Goal: Task Accomplishment & Management: Complete application form

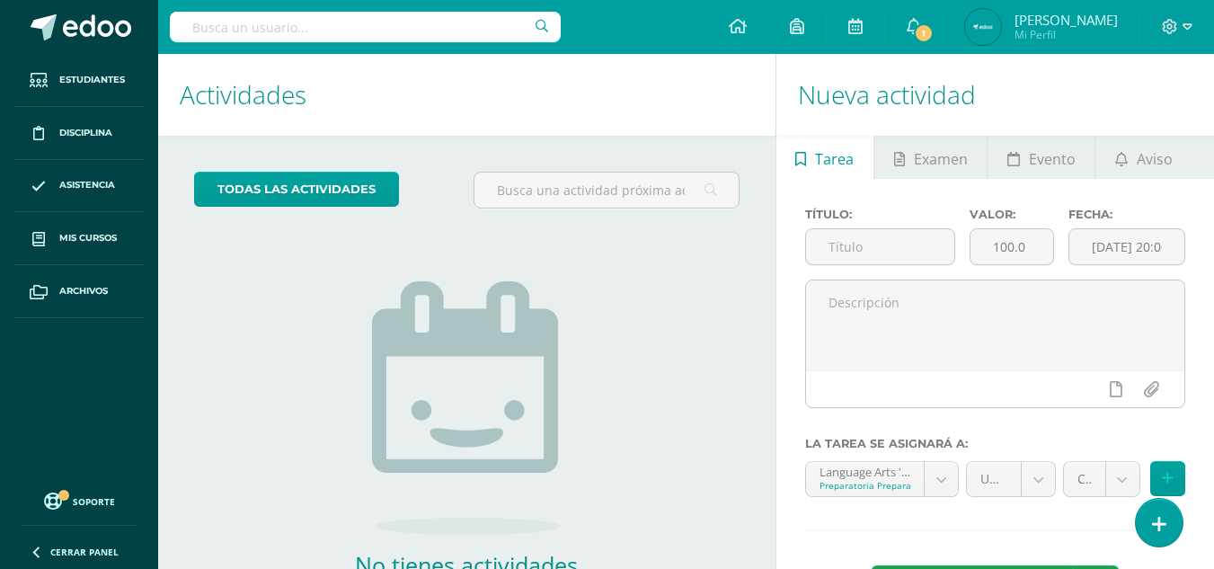
click at [677, 267] on div "todas las Actividades No tienes actividades Échale un vistazo a los demás perío…" at bounding box center [466, 413] width 617 height 555
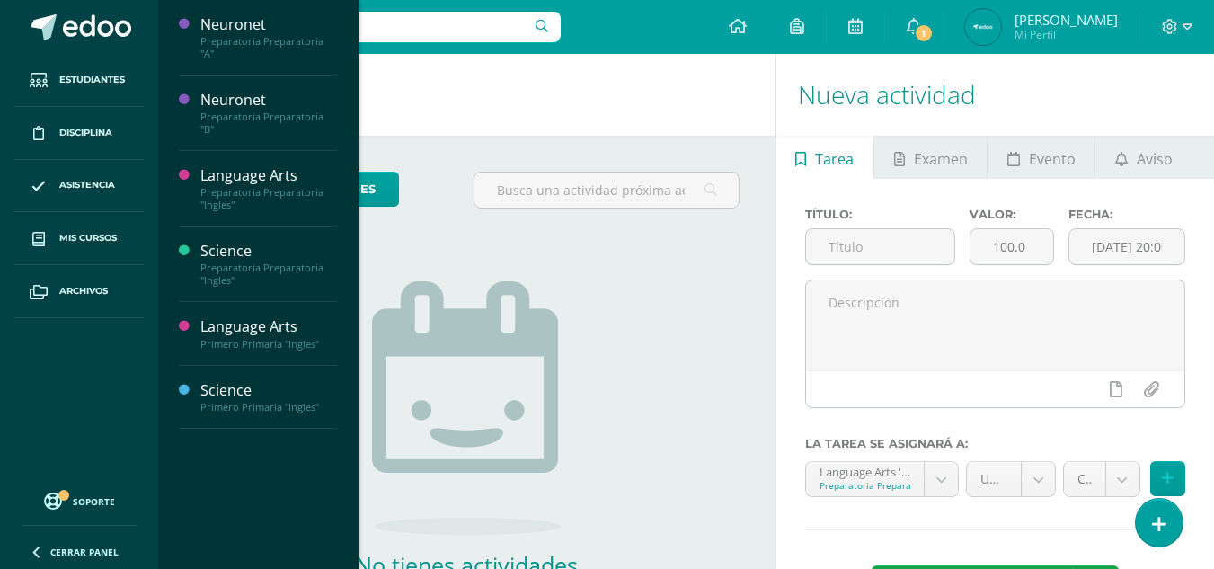
click at [13, 251] on li "Mis cursos" at bounding box center [79, 238] width 158 height 53
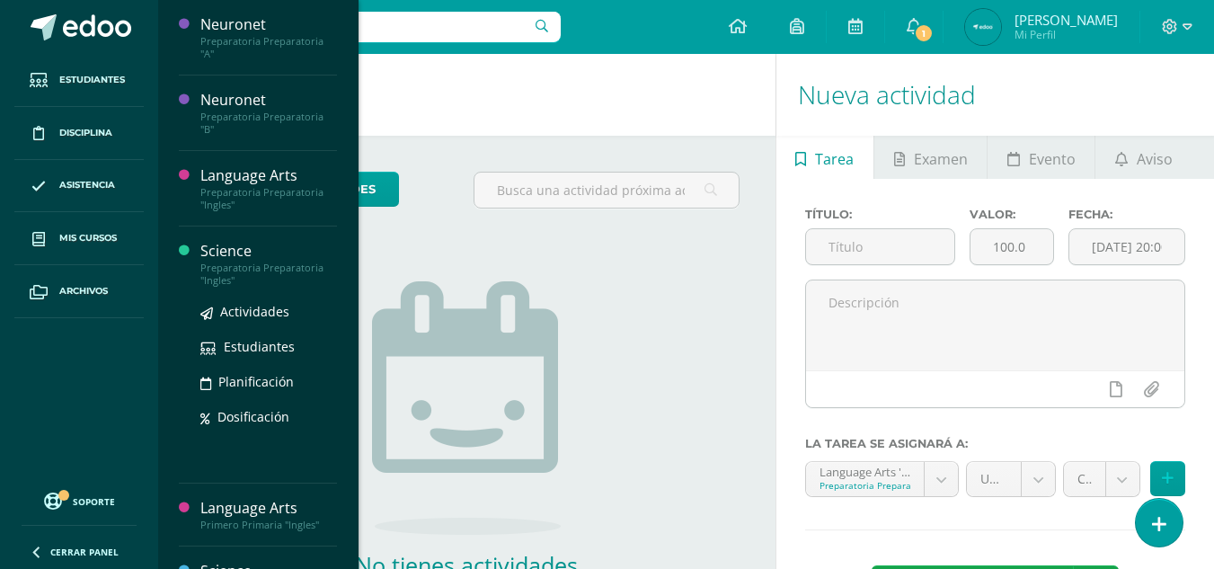
click at [270, 271] on div "Preparatoria Preparatoria "Ingles"" at bounding box center [268, 273] width 137 height 25
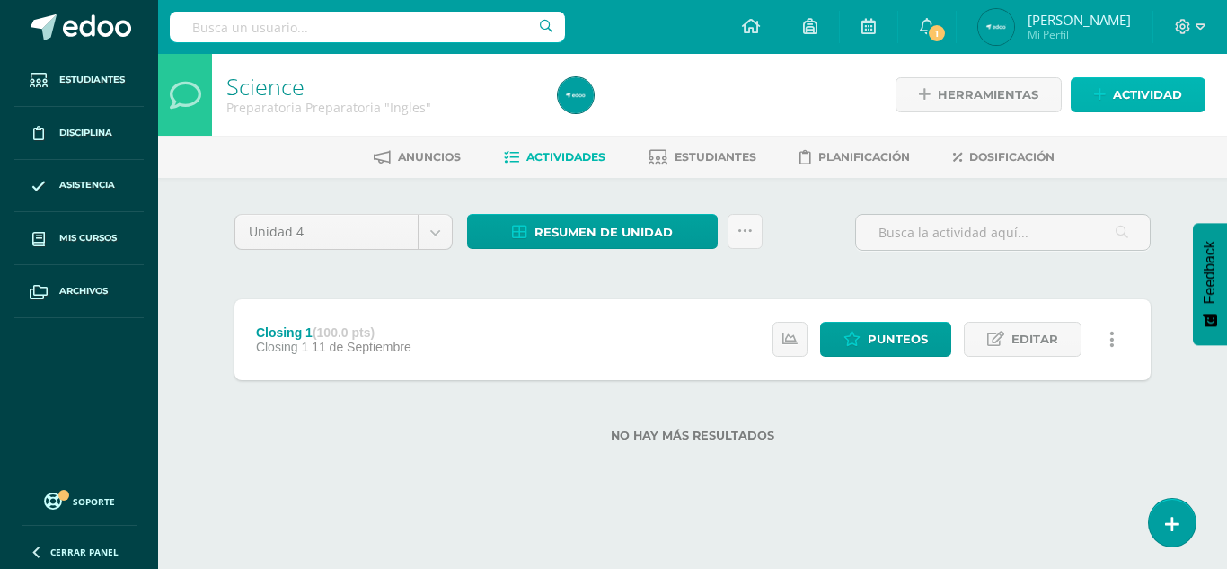
click at [1110, 96] on link "Actividad" at bounding box center [1138, 94] width 135 height 35
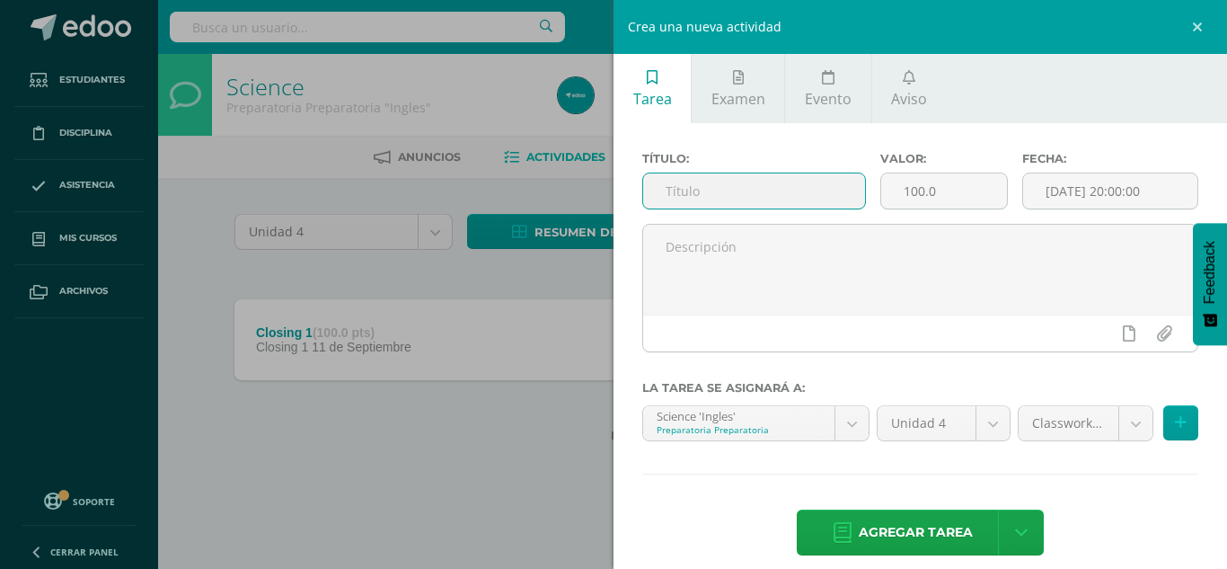
click at [735, 194] on input "text" at bounding box center [754, 190] width 222 height 35
type input "Closing 2"
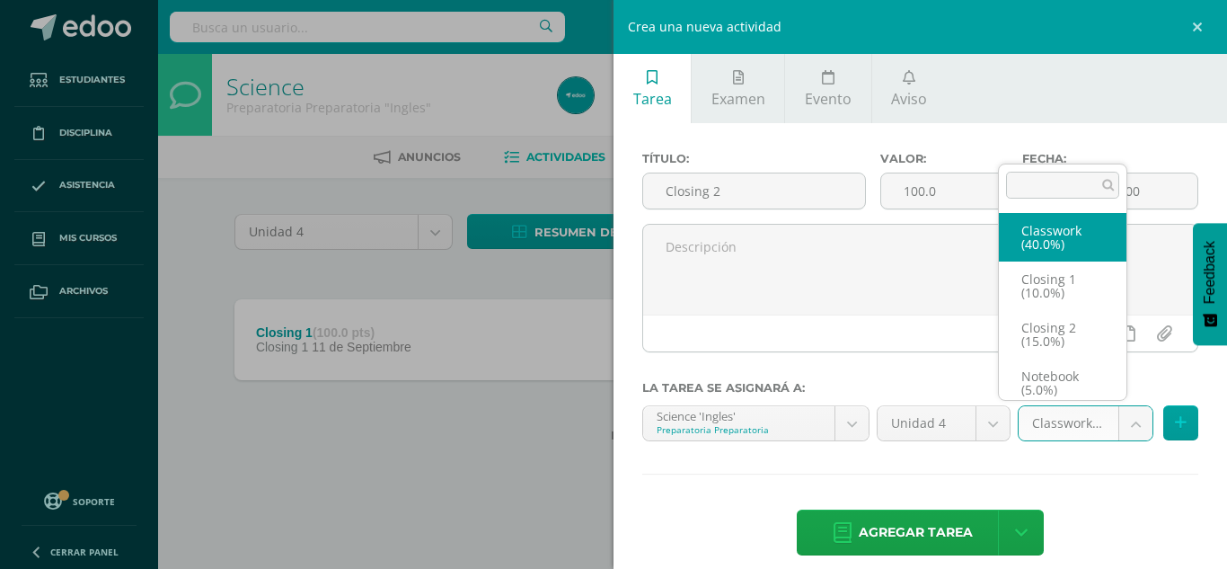
click at [1119, 427] on body "Estudiantes Disciplina Asistencia Mis cursos Archivos Soporte Ayuda Reportar un…" at bounding box center [613, 250] width 1227 height 500
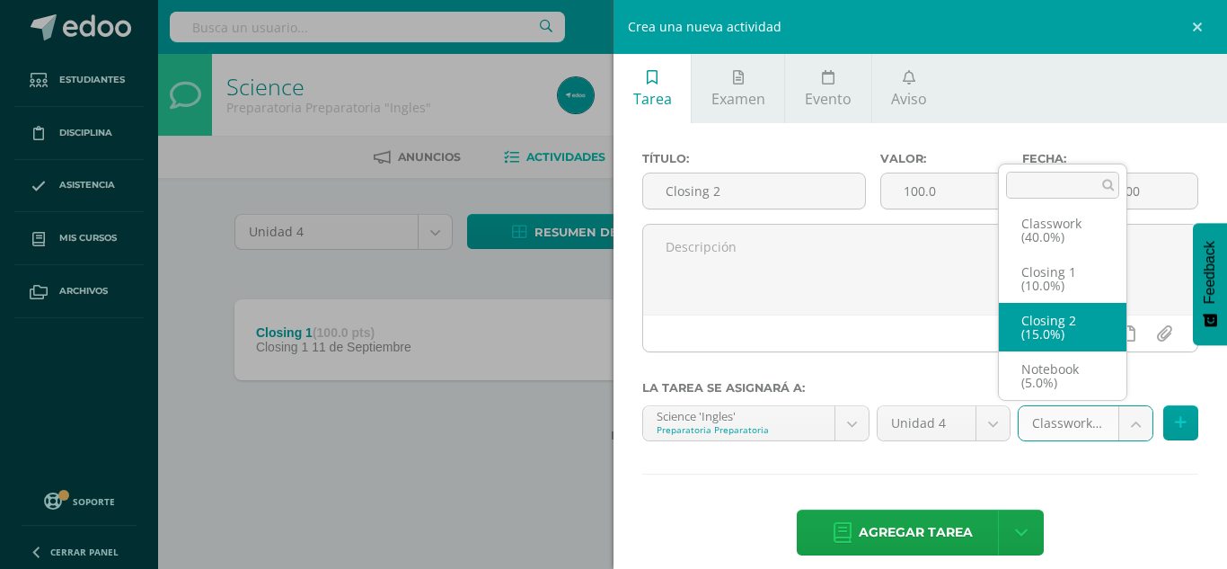
select select "238567"
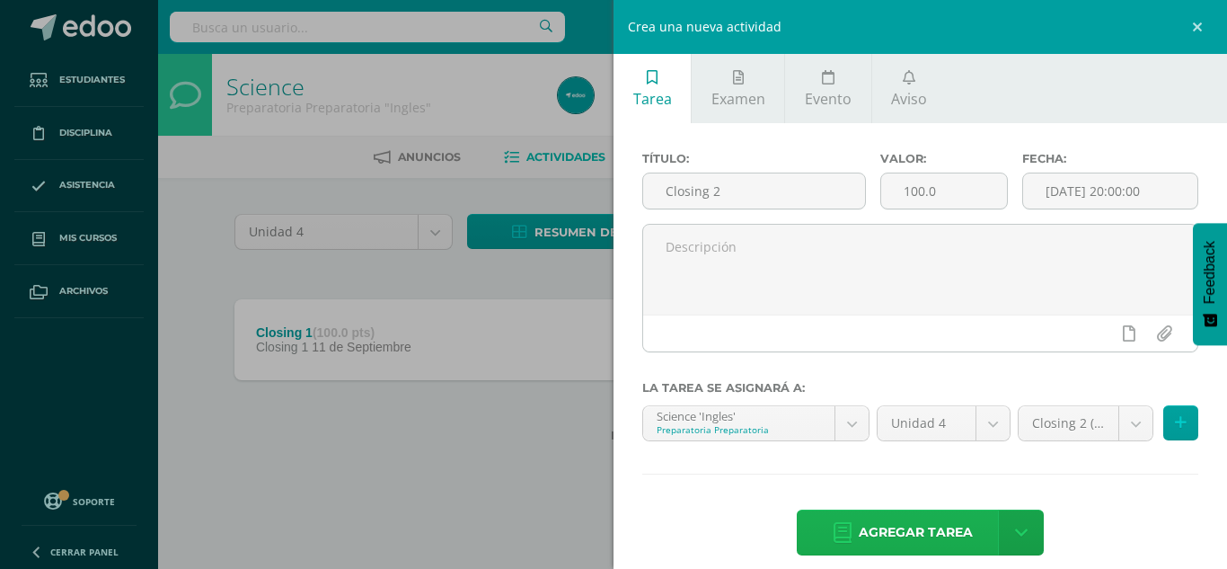
click at [956, 526] on span "Agregar tarea" at bounding box center [916, 532] width 114 height 44
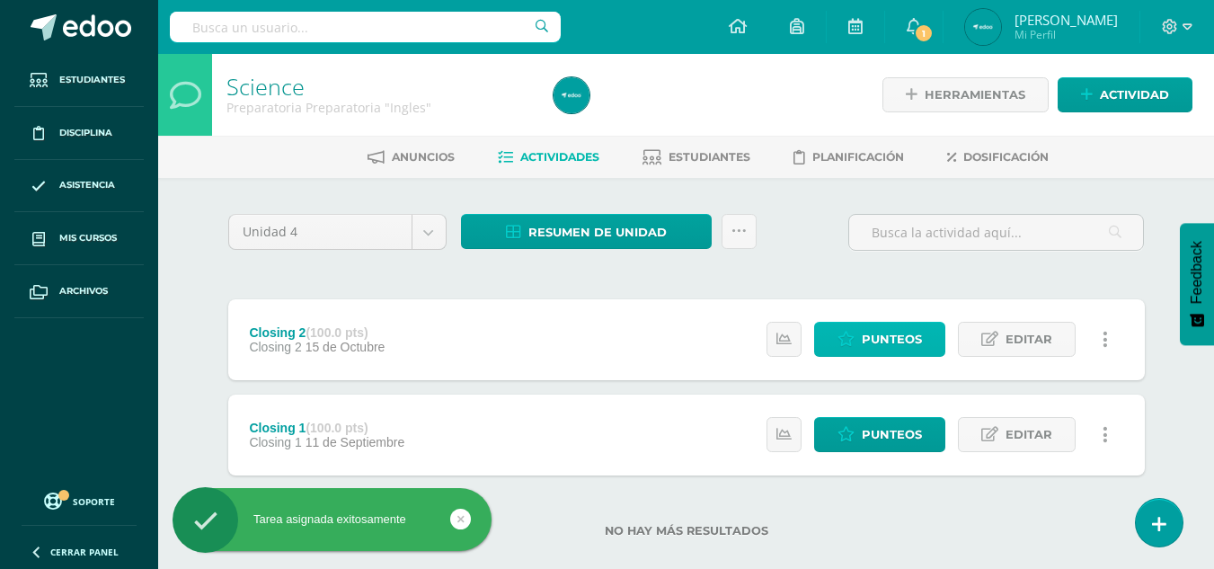
click at [900, 338] on span "Punteos" at bounding box center [892, 339] width 60 height 33
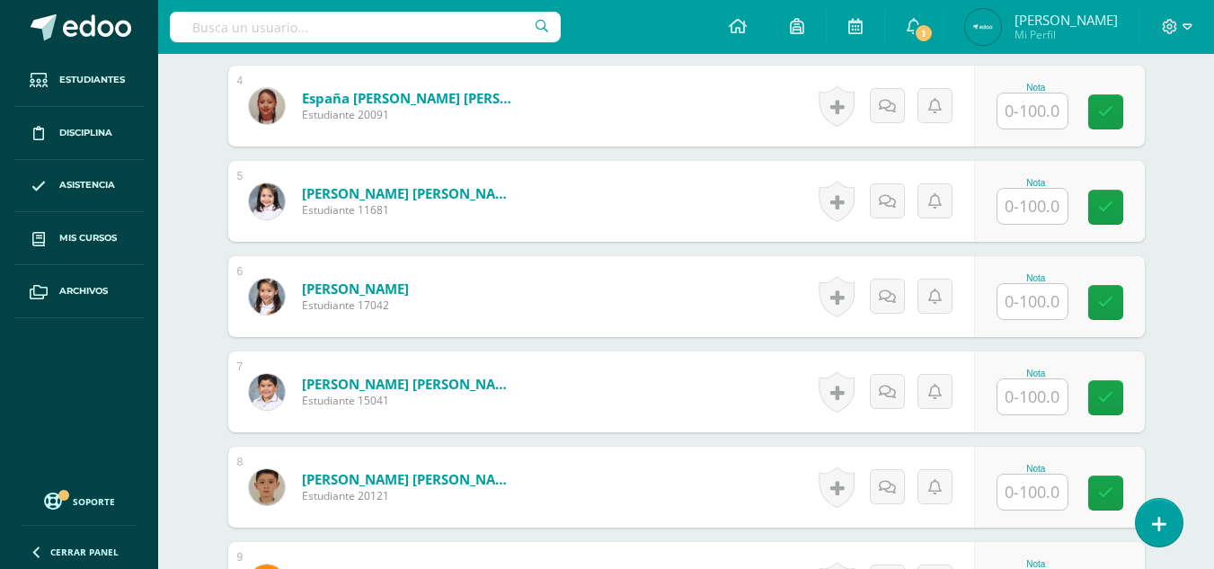
scroll to position [841, 0]
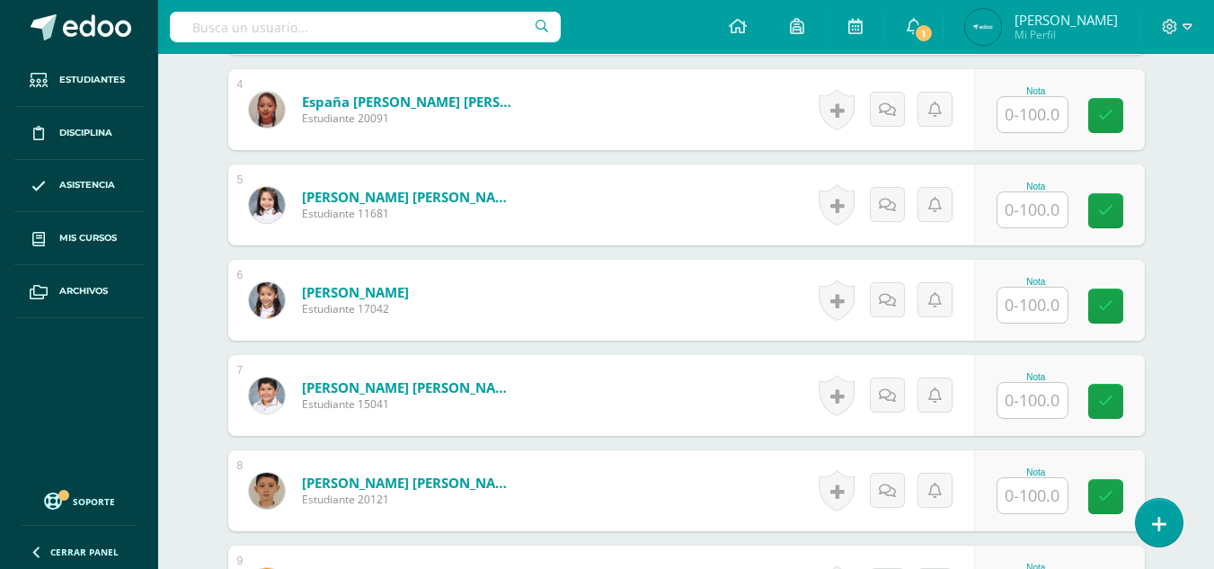
click at [1057, 304] on input "text" at bounding box center [1032, 305] width 70 height 35
type input "100"
click at [1050, 398] on input "text" at bounding box center [1042, 401] width 72 height 36
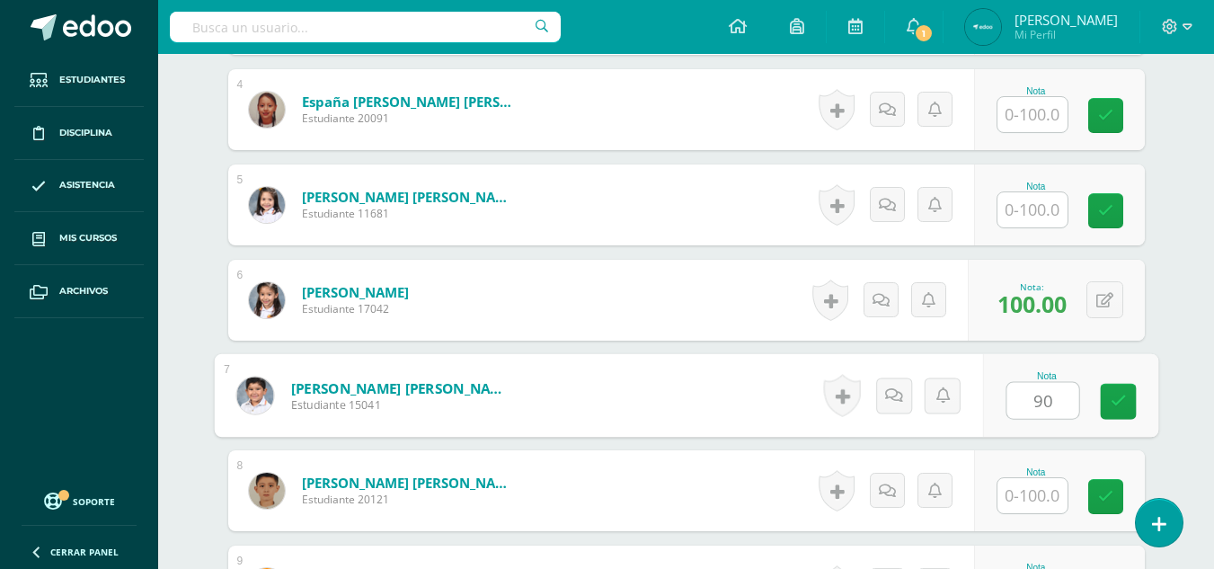
scroll to position [871, 0]
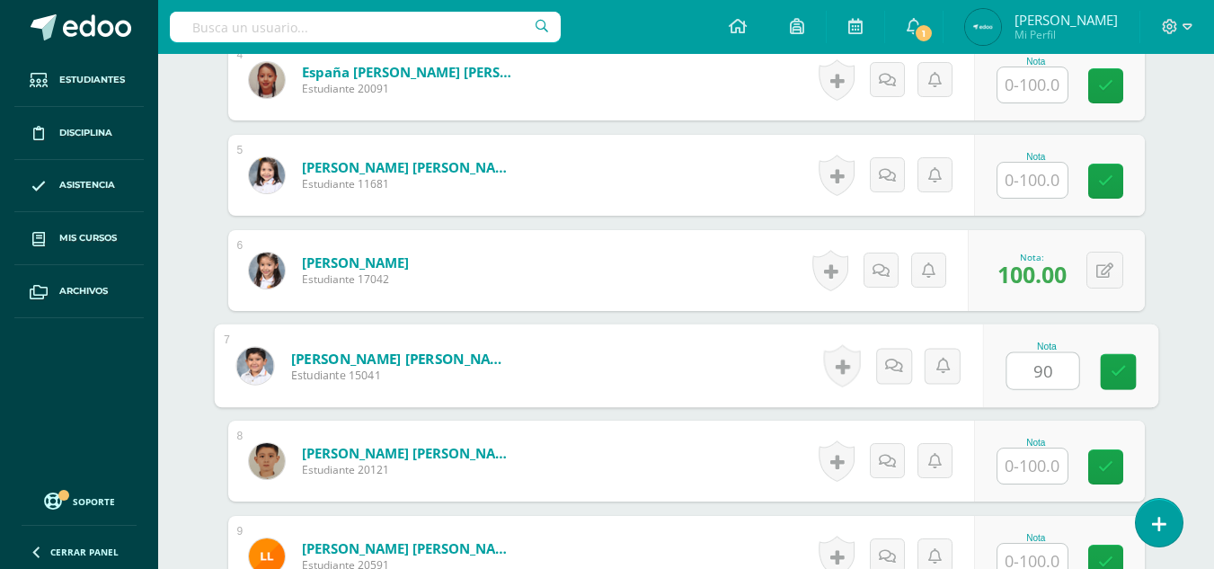
type input "90"
click at [1034, 464] on input "text" at bounding box center [1032, 465] width 70 height 35
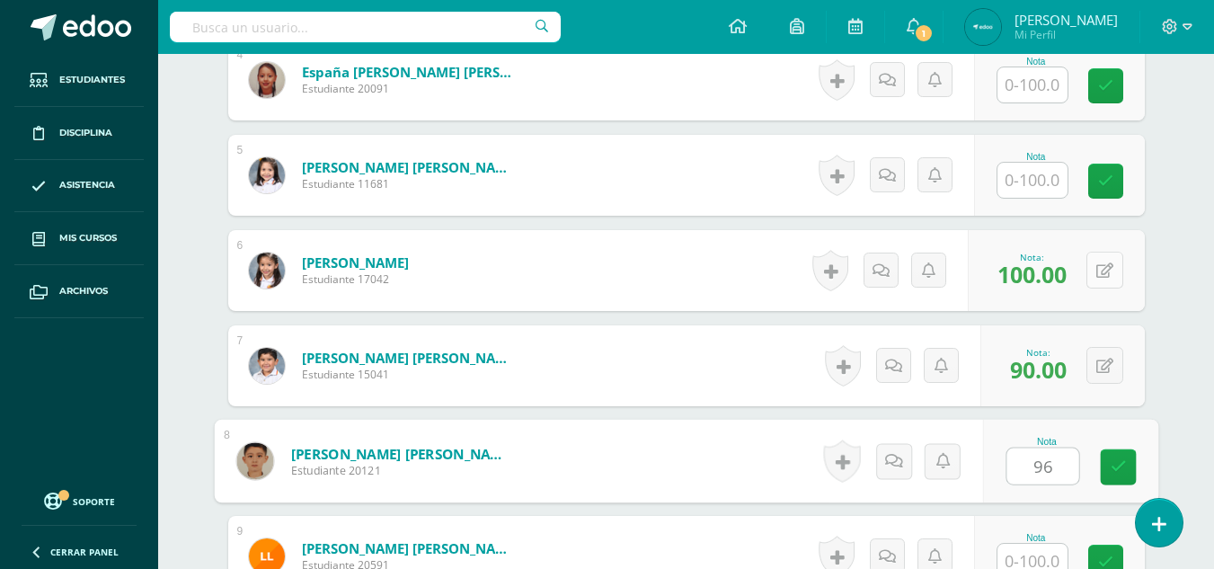
type input "96"
click at [1102, 265] on button at bounding box center [1104, 270] width 37 height 37
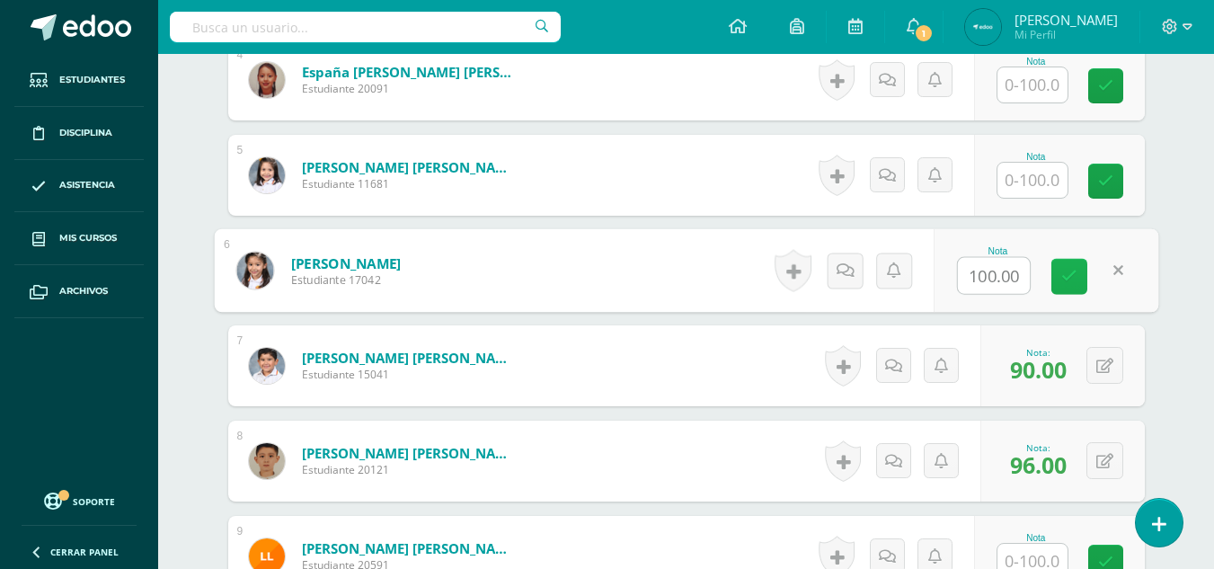
click at [1066, 270] on icon at bounding box center [1069, 276] width 16 height 15
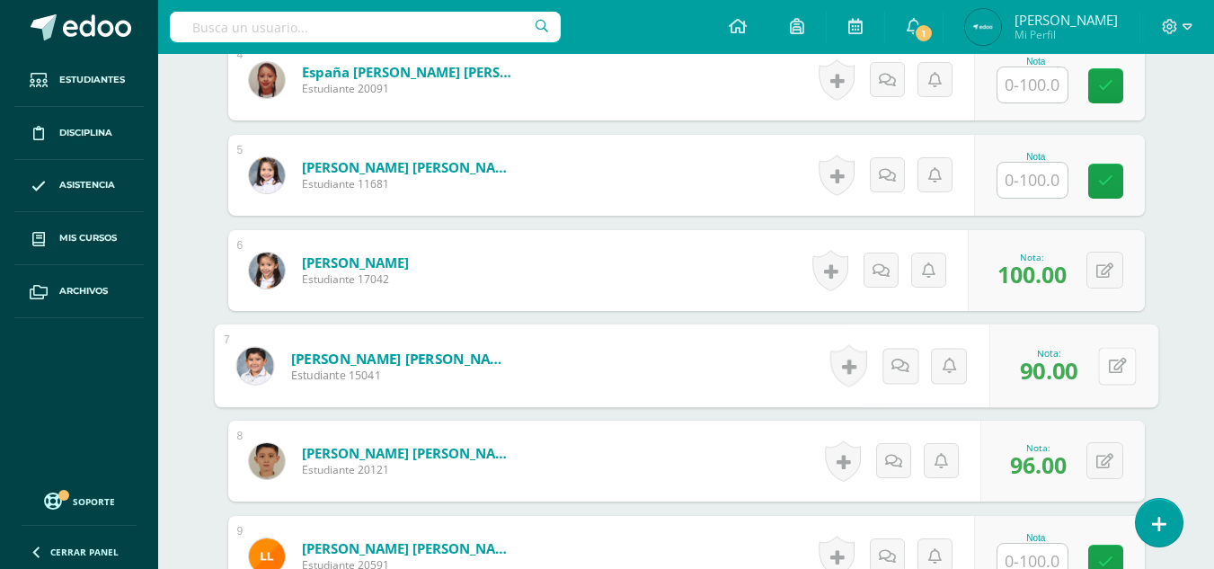
click at [1108, 378] on button at bounding box center [1117, 366] width 38 height 38
click at [983, 369] on input "90.00" at bounding box center [994, 371] width 72 height 36
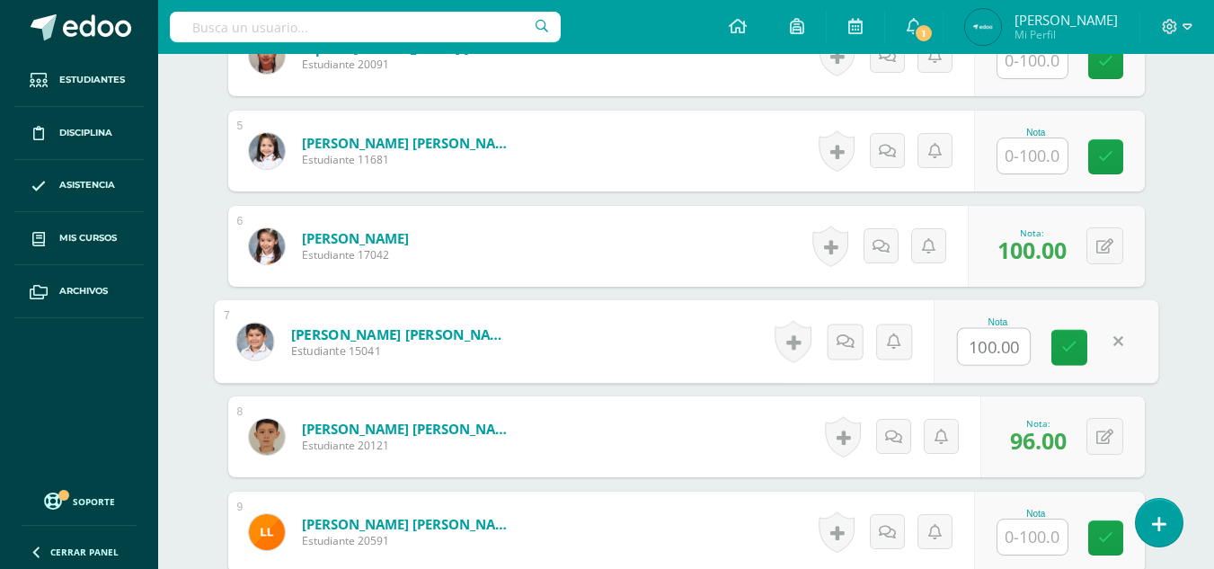
scroll to position [896, 0]
type input "100.00"
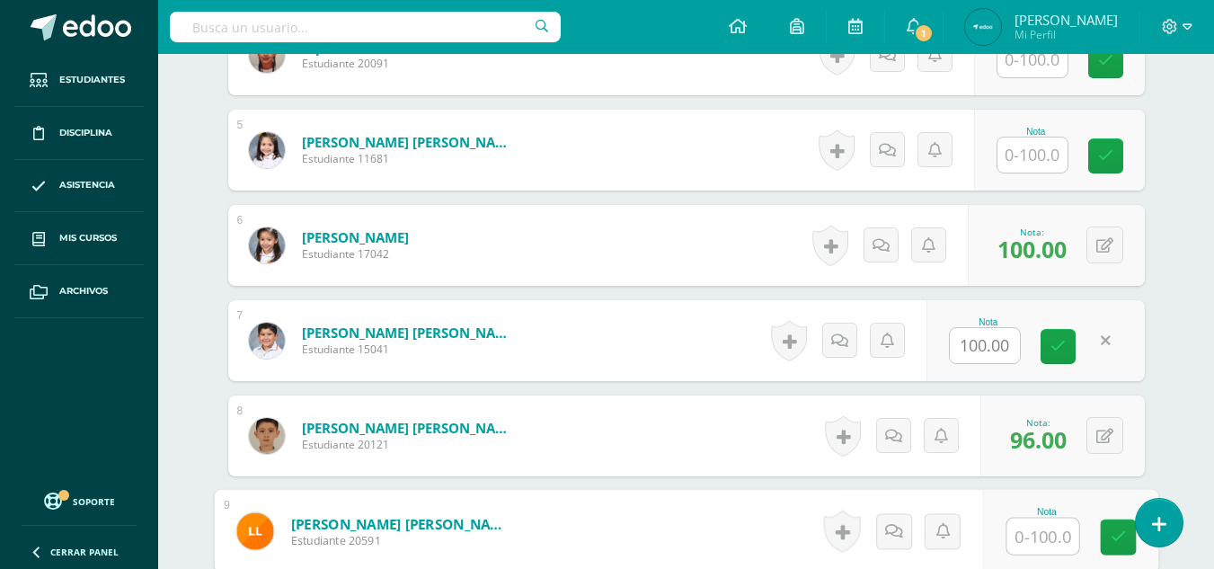
click at [1039, 540] on input "text" at bounding box center [1042, 536] width 72 height 36
type input "90"
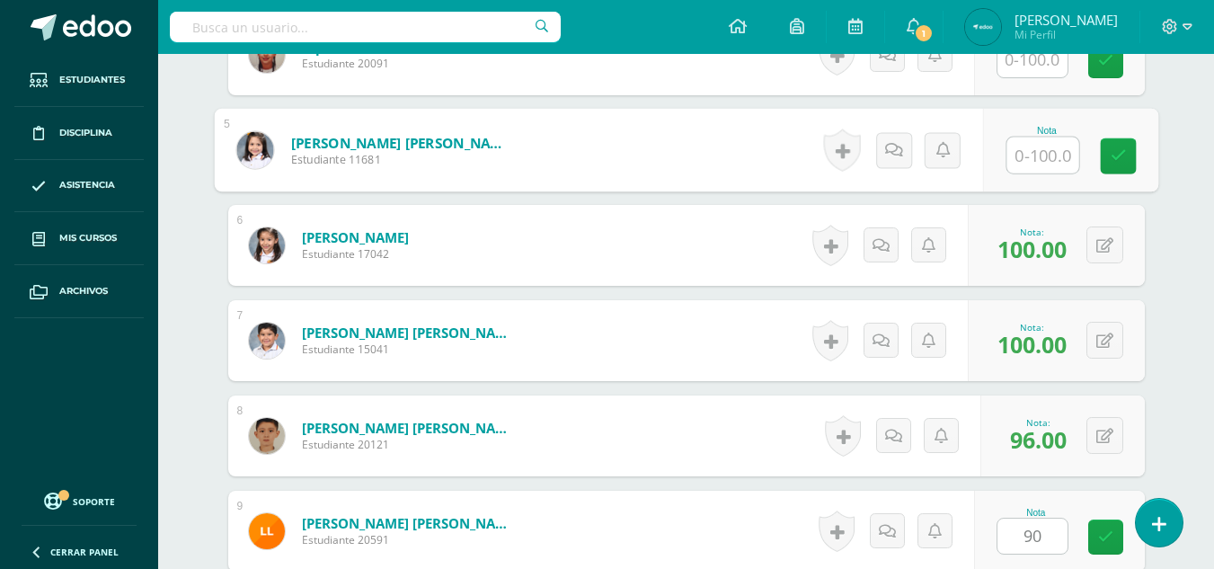
click at [1051, 164] on input "text" at bounding box center [1042, 155] width 72 height 36
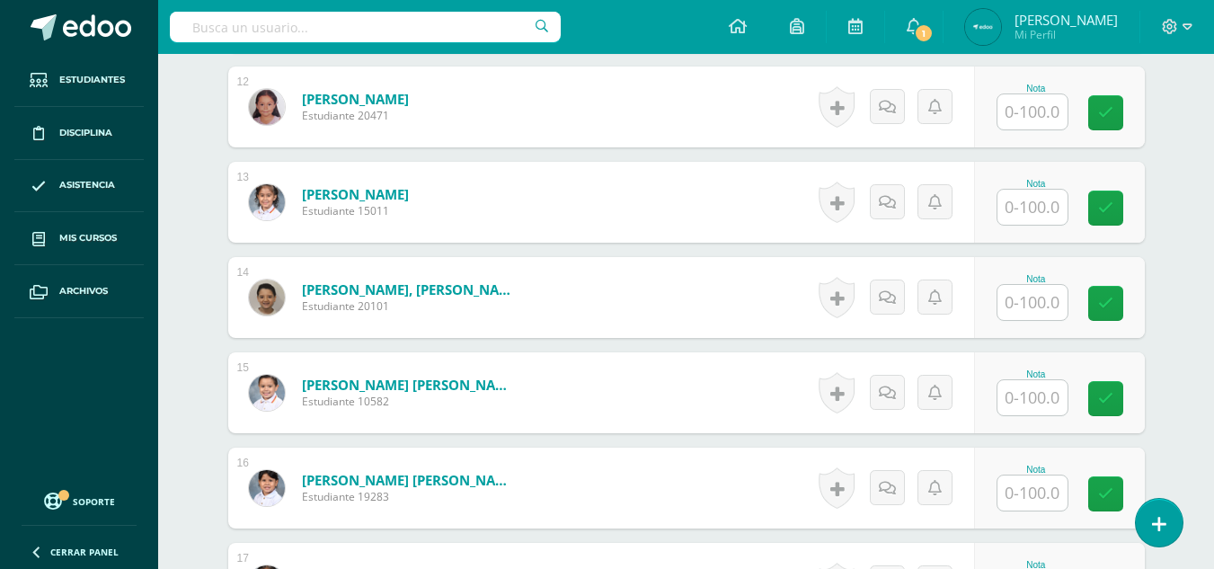
scroll to position [1606, 0]
type input "95"
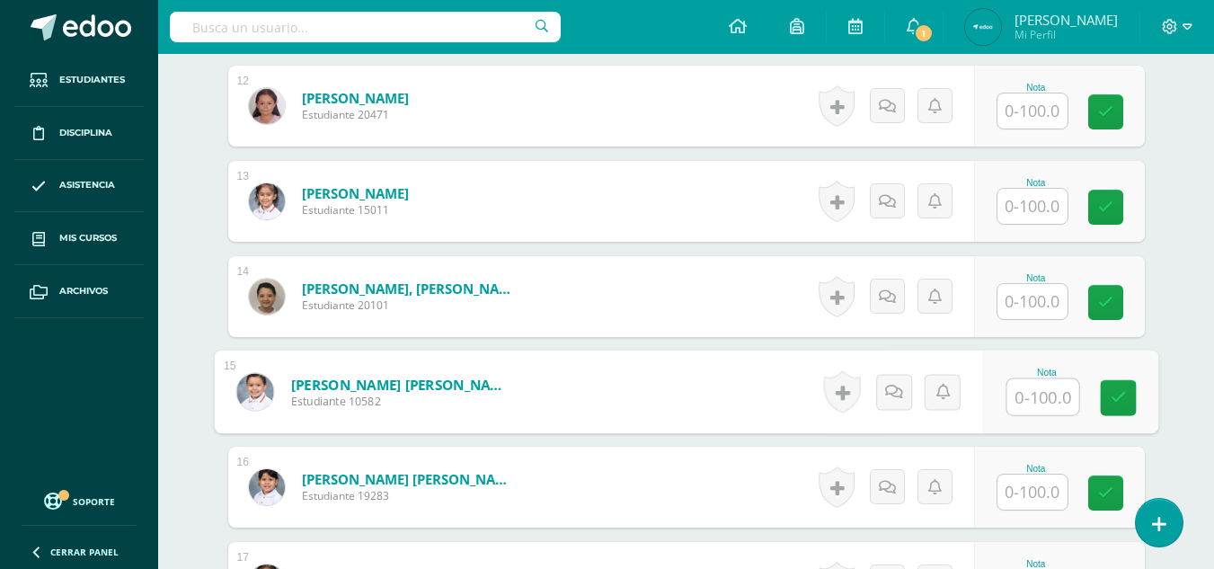
click at [1037, 403] on input "text" at bounding box center [1042, 397] width 72 height 36
type input "100"
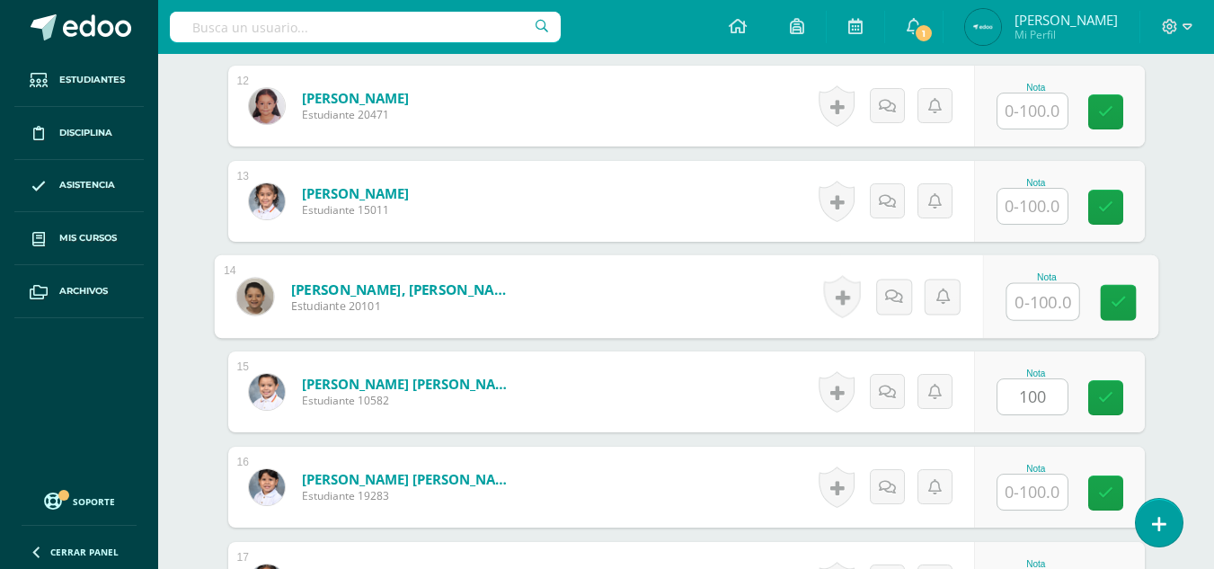
click at [1011, 303] on input "text" at bounding box center [1042, 302] width 72 height 36
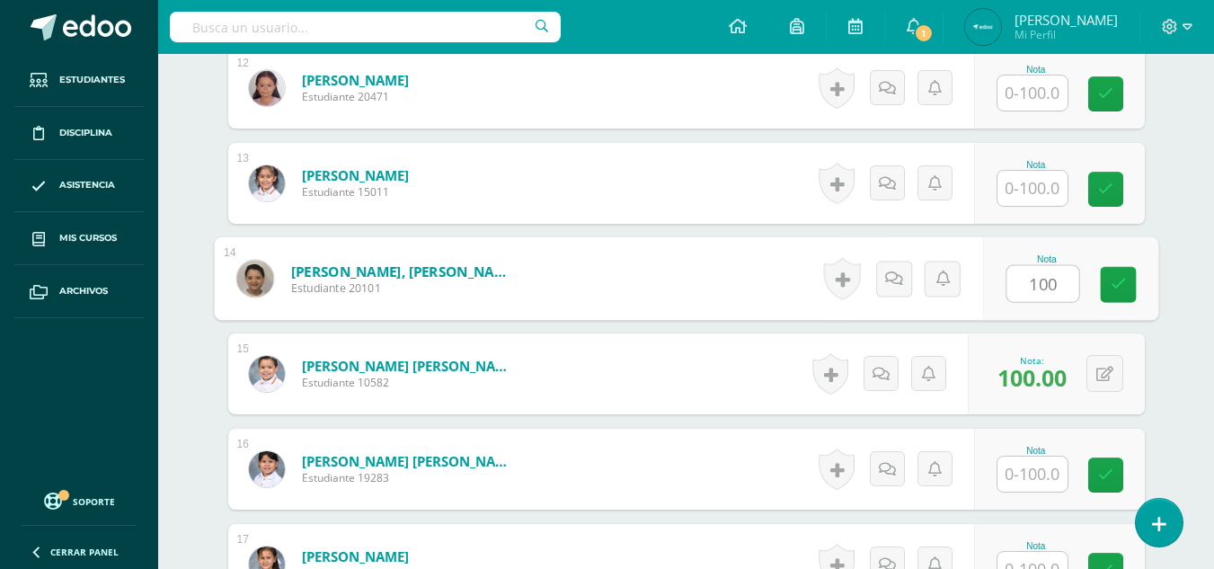
scroll to position [1357, 0]
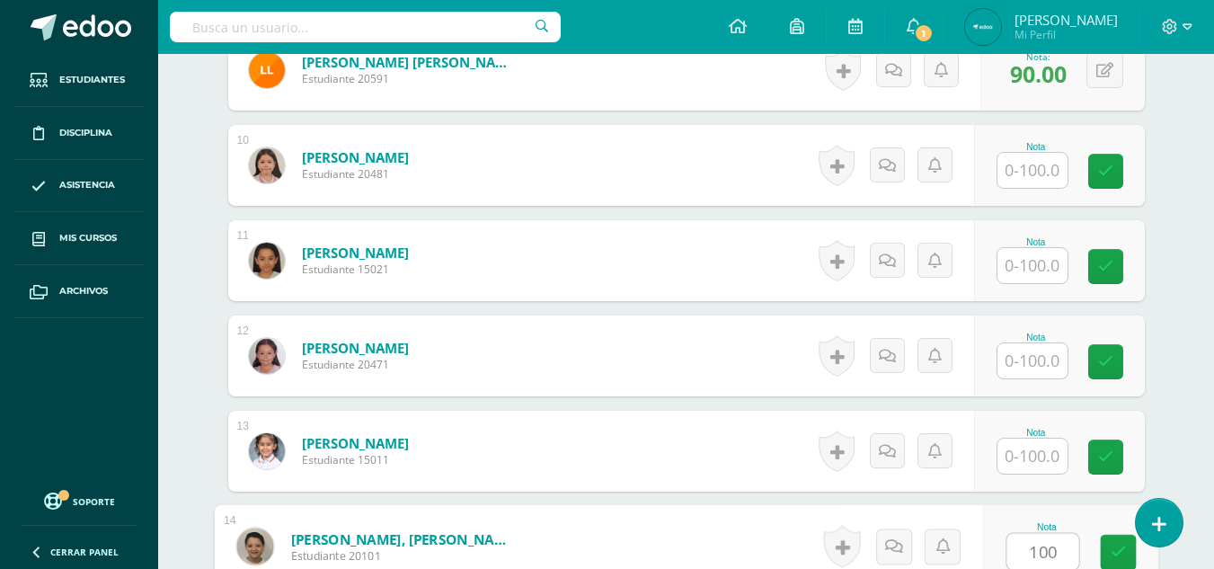
type input "100"
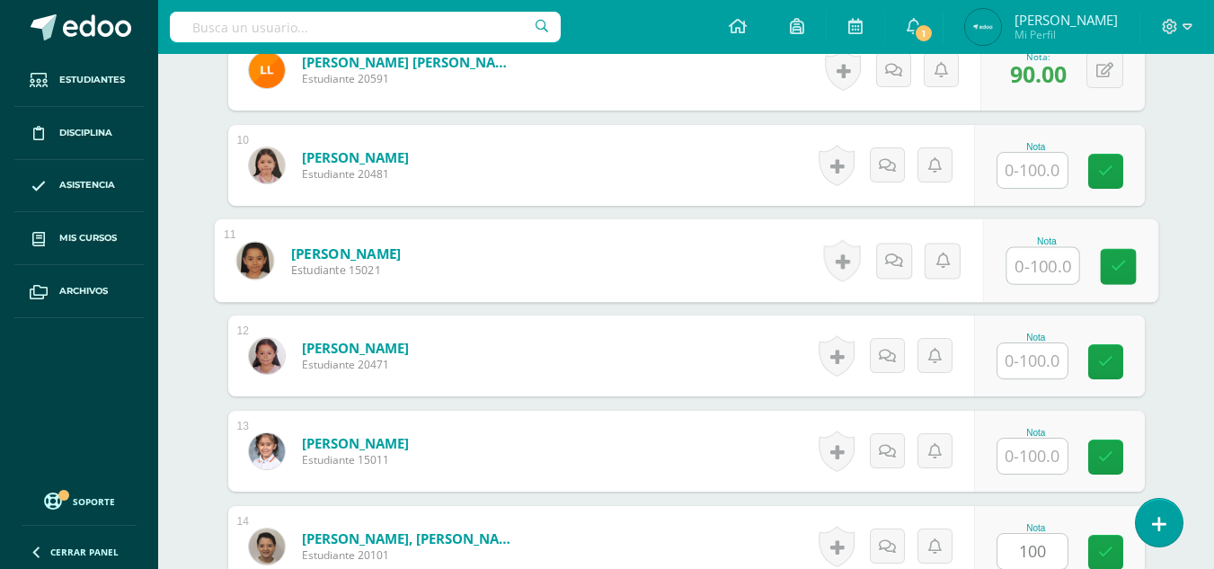
click at [1022, 270] on input "text" at bounding box center [1042, 266] width 72 height 36
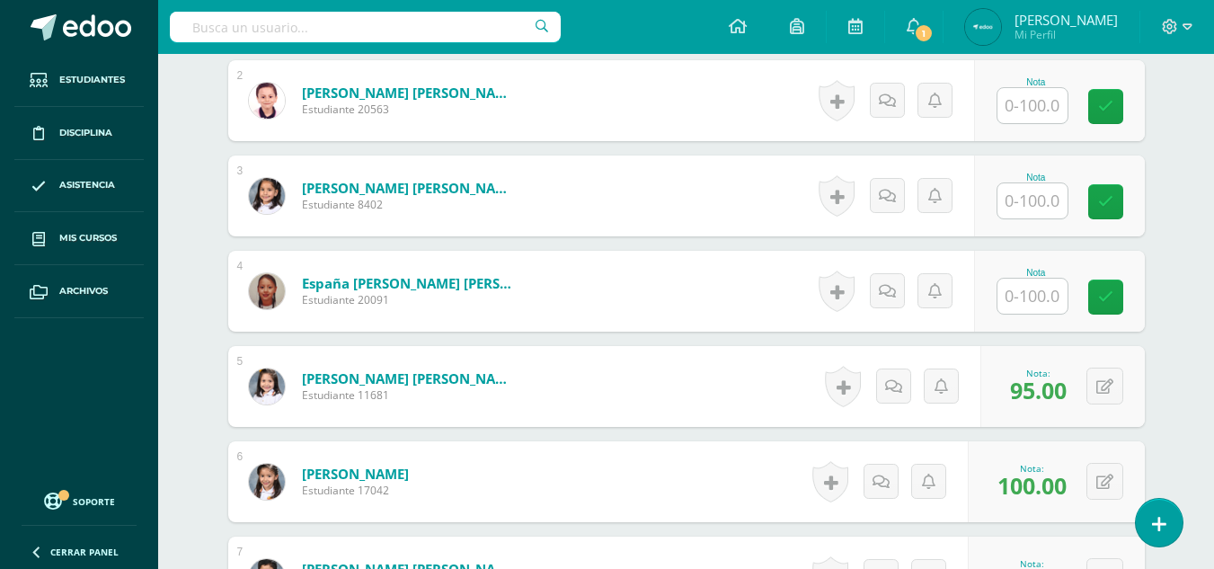
scroll to position [660, 0]
type input "95"
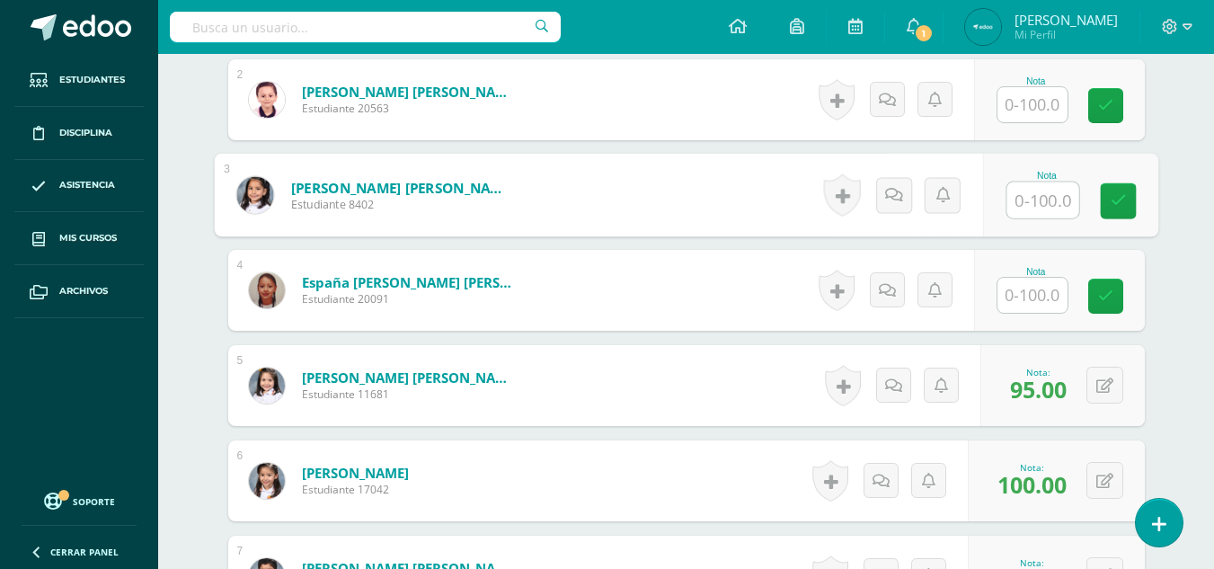
click at [1047, 211] on input "text" at bounding box center [1042, 200] width 72 height 36
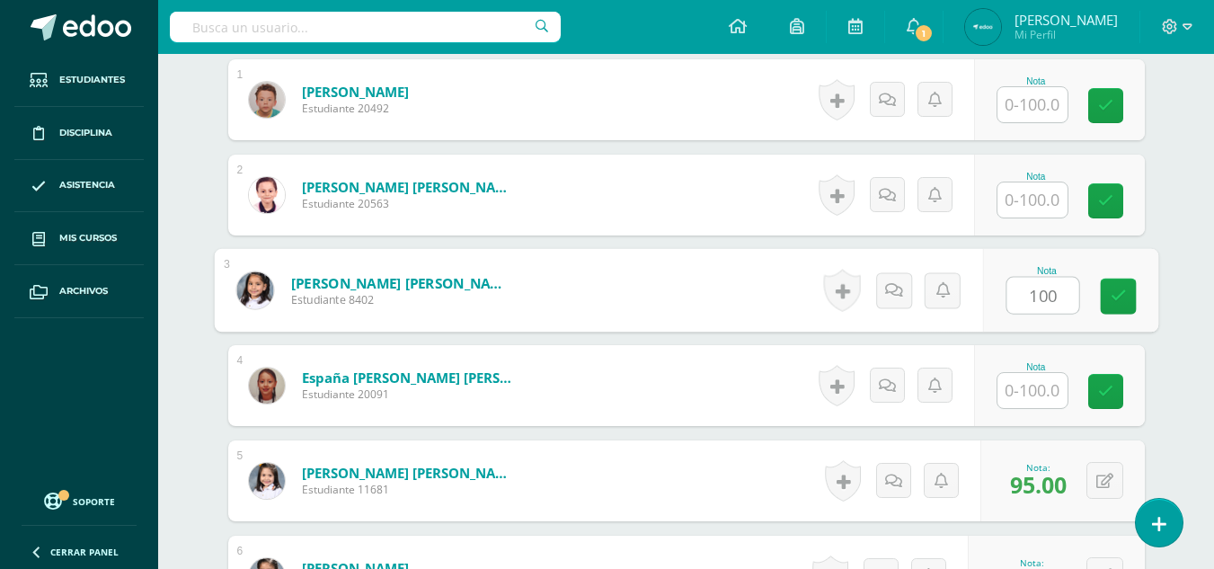
scroll to position [563, 0]
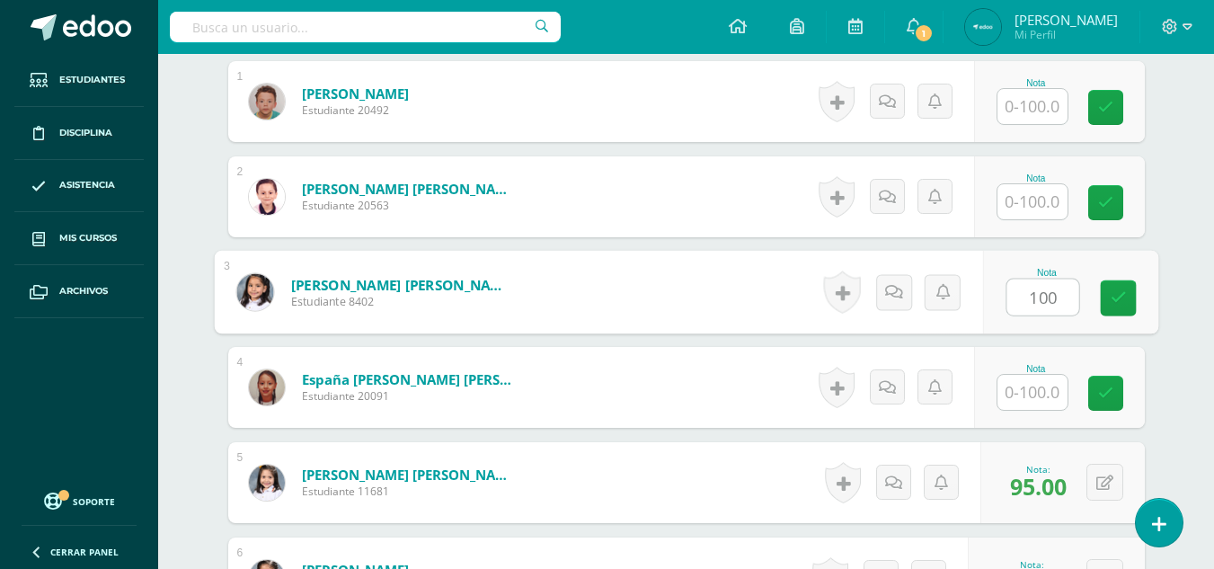
type input "100"
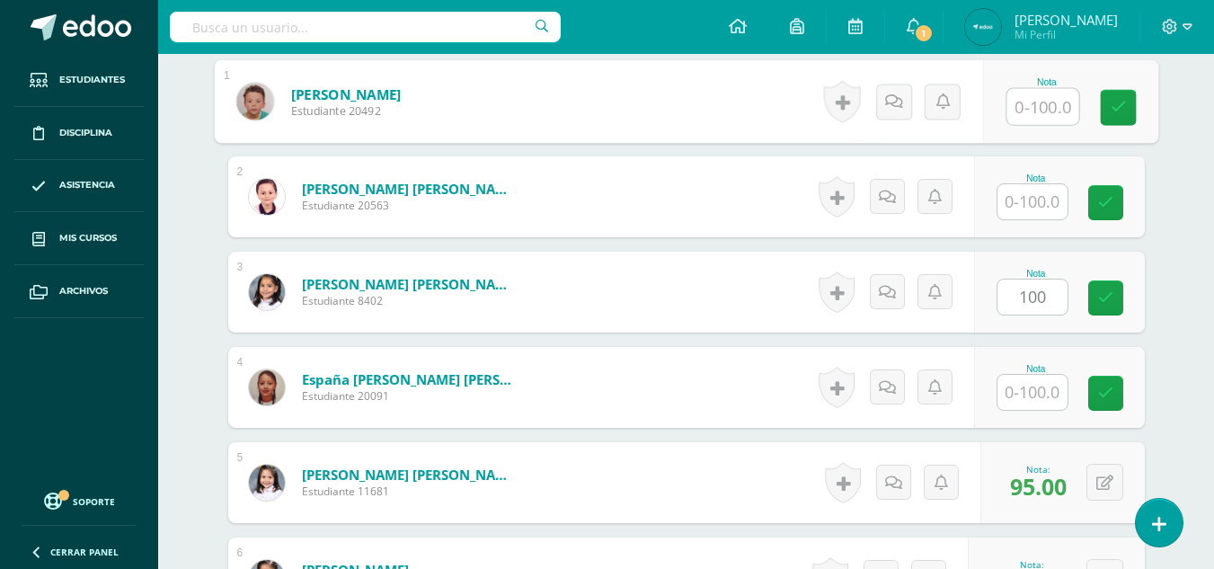
click at [1039, 108] on input "text" at bounding box center [1042, 107] width 72 height 36
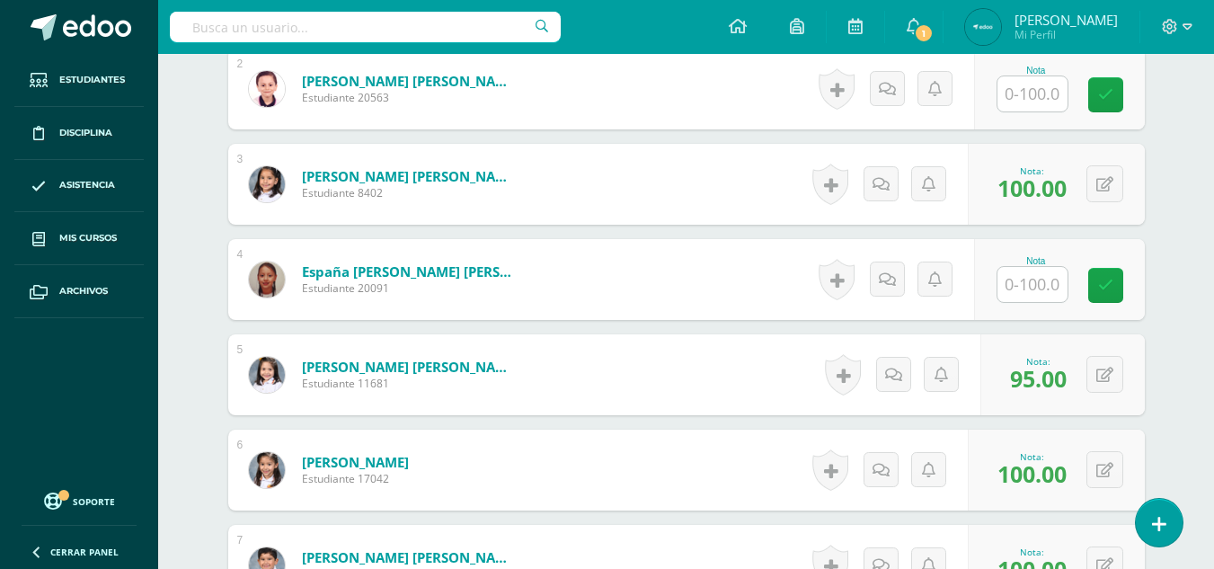
scroll to position [670, 0]
type input "76"
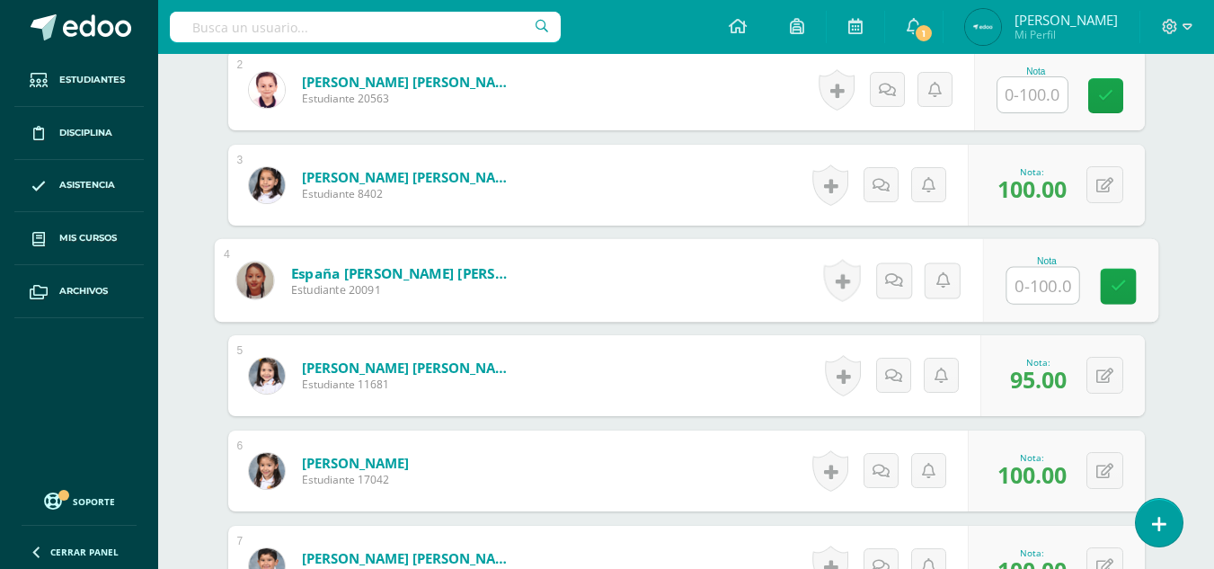
click at [1047, 281] on input "text" at bounding box center [1042, 286] width 72 height 36
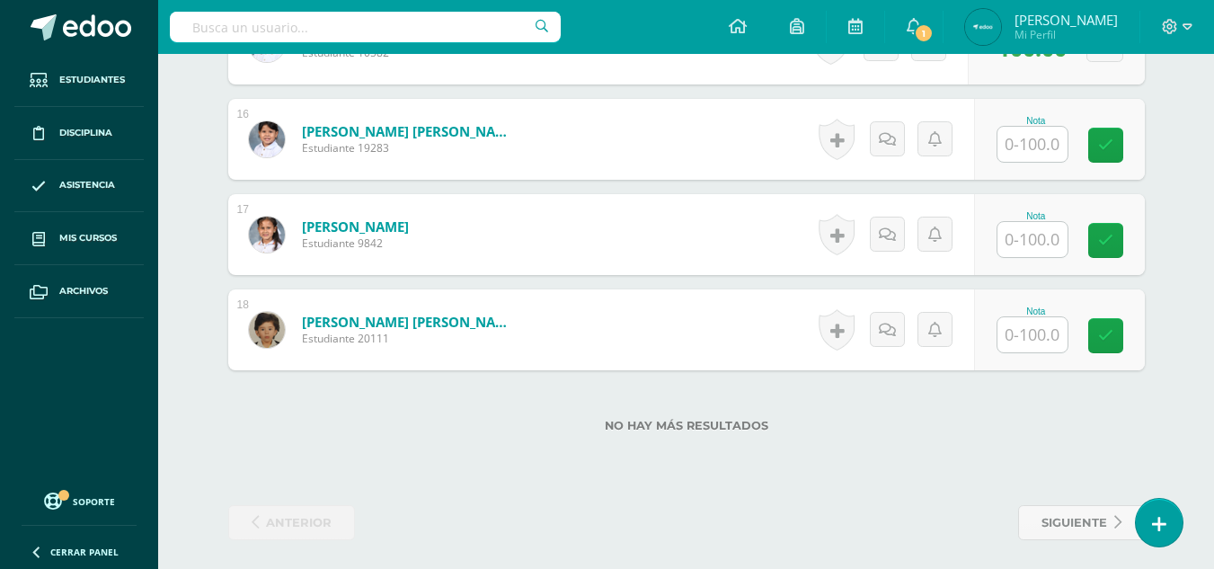
scroll to position [1957, 0]
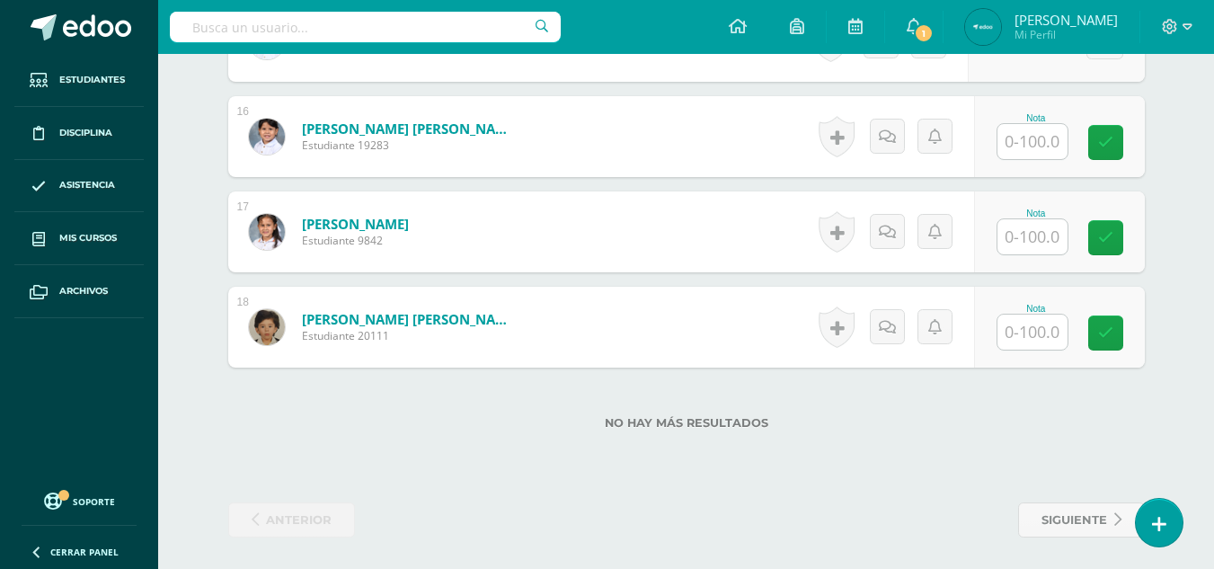
type input "80"
click at [1040, 337] on input "text" at bounding box center [1042, 332] width 72 height 36
type input "85"
click at [1075, 429] on label "No hay más resultados" at bounding box center [686, 422] width 916 height 13
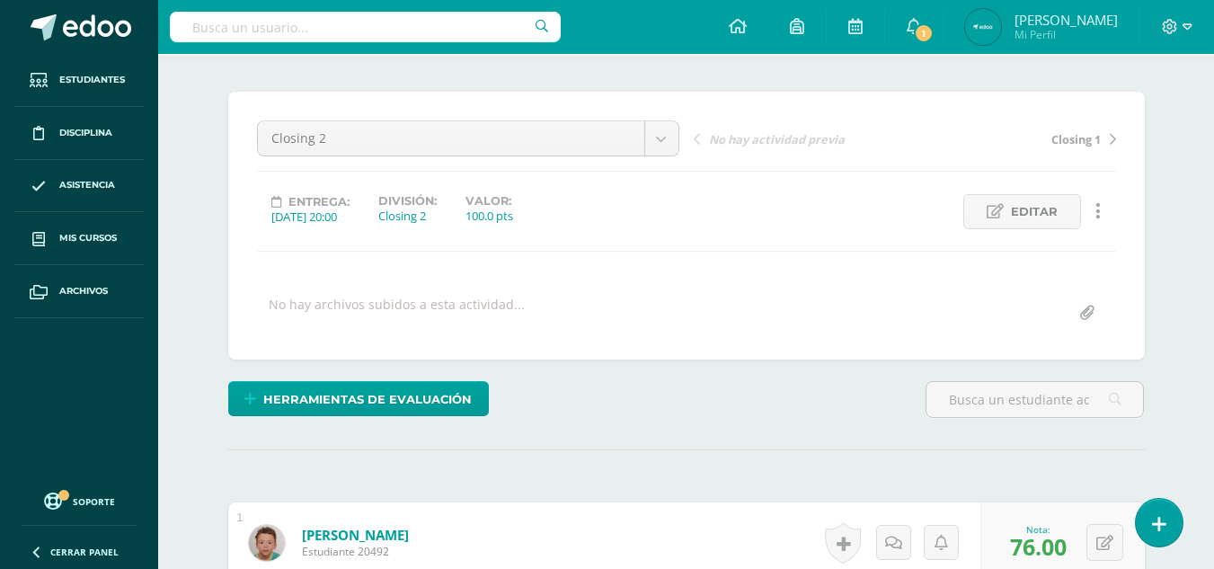
scroll to position [0, 0]
